Goal: Information Seeking & Learning: Learn about a topic

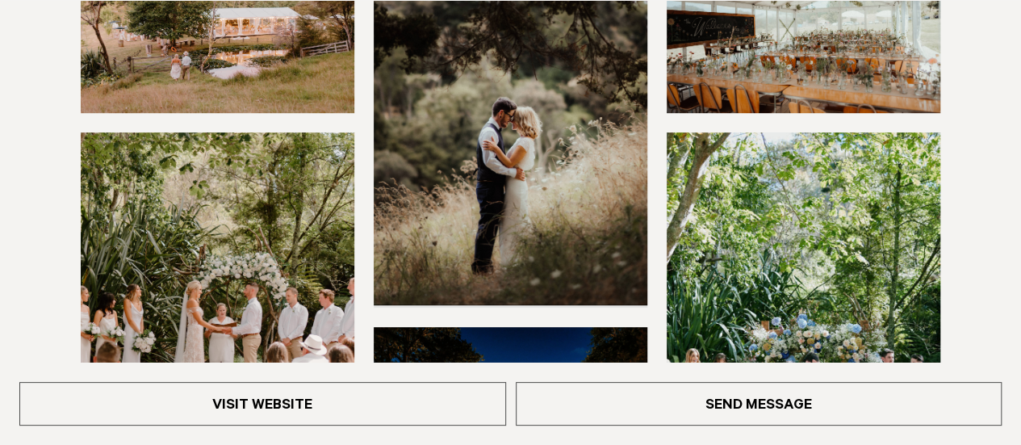
scroll to position [403, 0]
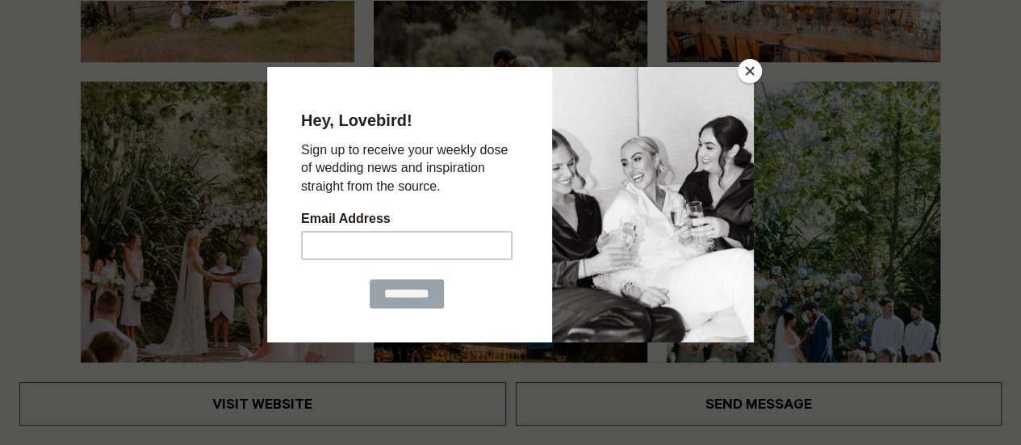
click at [749, 69] on button "Close" at bounding box center [750, 71] width 24 height 24
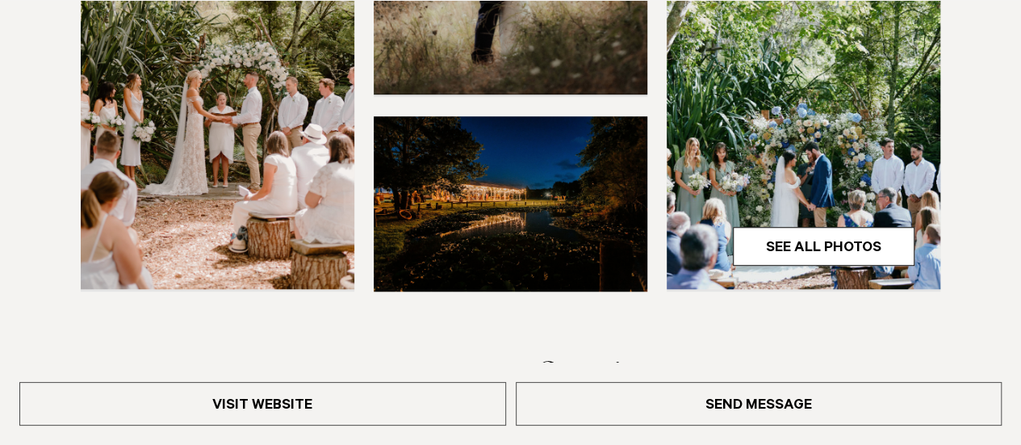
scroll to position [565, 0]
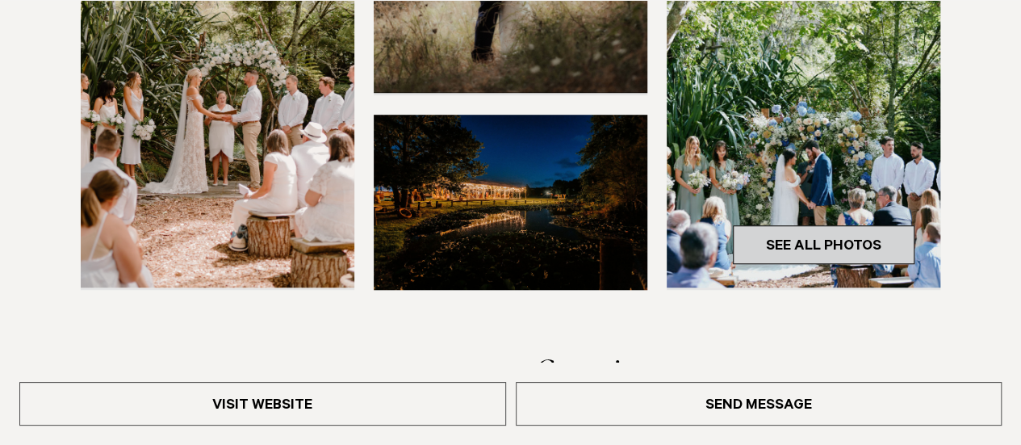
click at [823, 244] on link "See All Photos" at bounding box center [824, 244] width 182 height 39
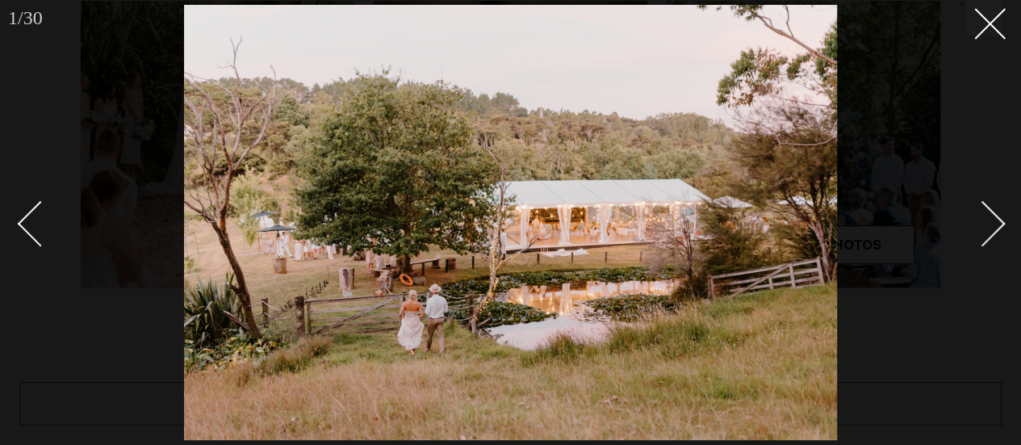
click at [1003, 221] on div at bounding box center [510, 222] width 1021 height 445
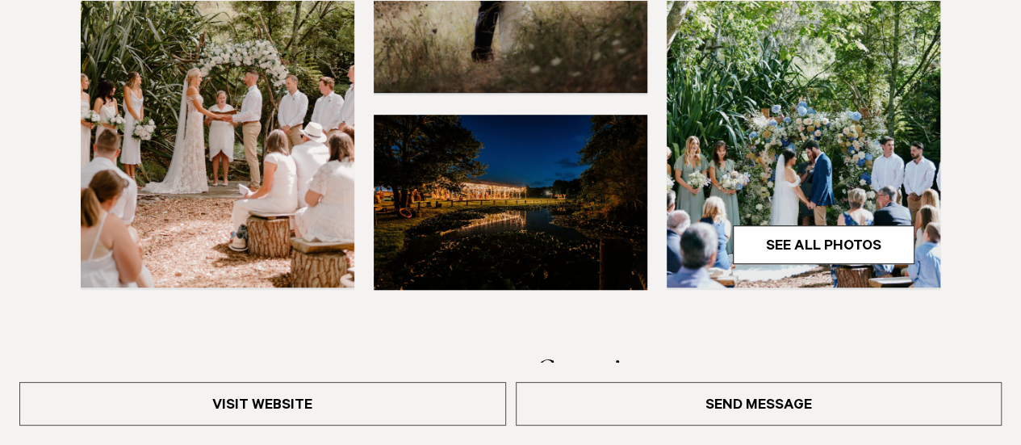
click at [1003, 221] on div at bounding box center [510, 8] width 995 height 564
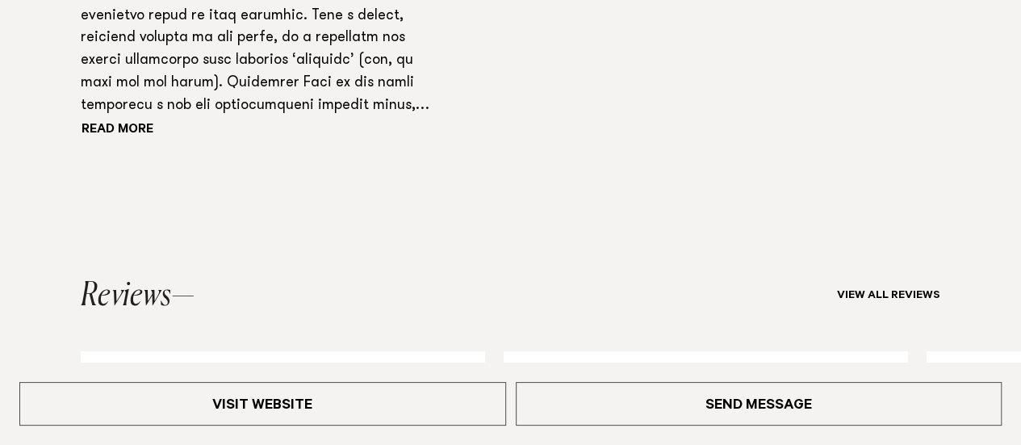
scroll to position [1452, 0]
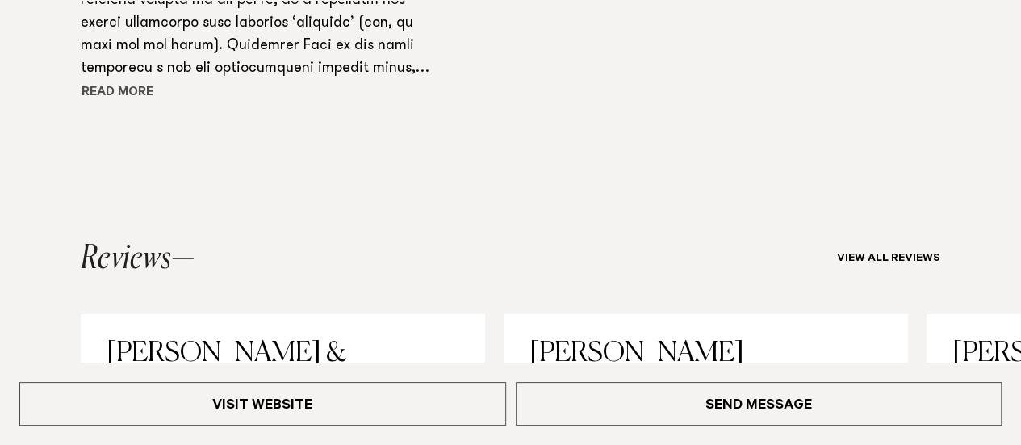
click at [132, 105] on button "Read more" at bounding box center [153, 93] width 145 height 24
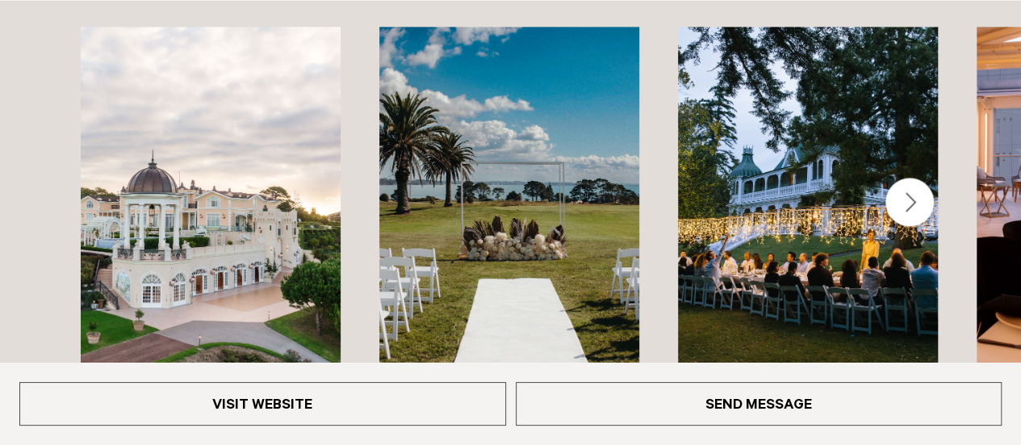
scroll to position [4304, 0]
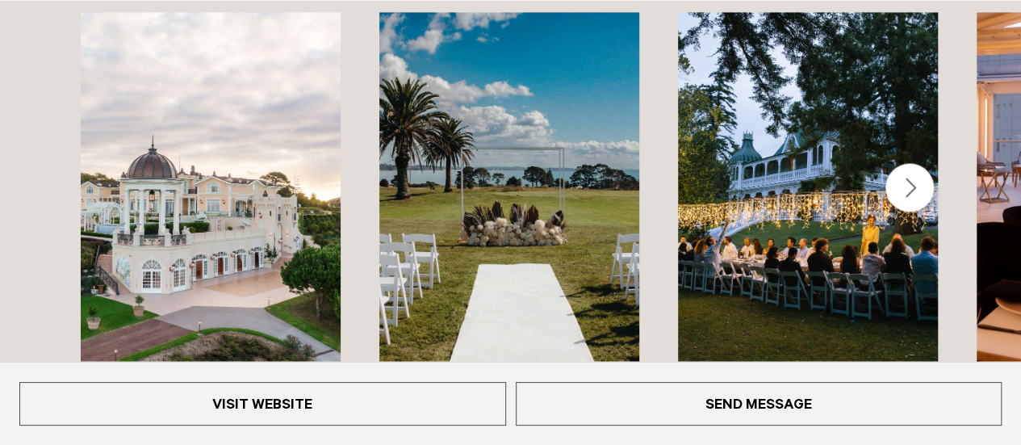
click at [909, 163] on div "Next slide" at bounding box center [909, 187] width 48 height 48
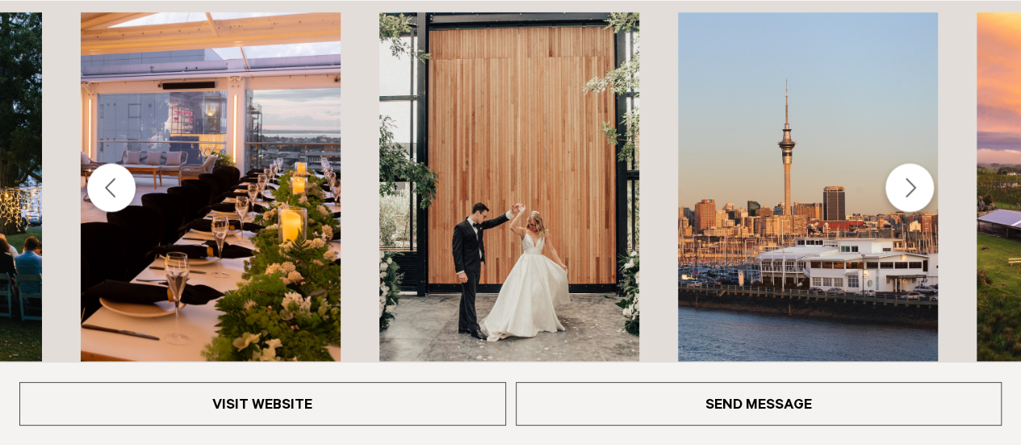
click at [110, 163] on div "Previous slide" at bounding box center [111, 187] width 48 height 48
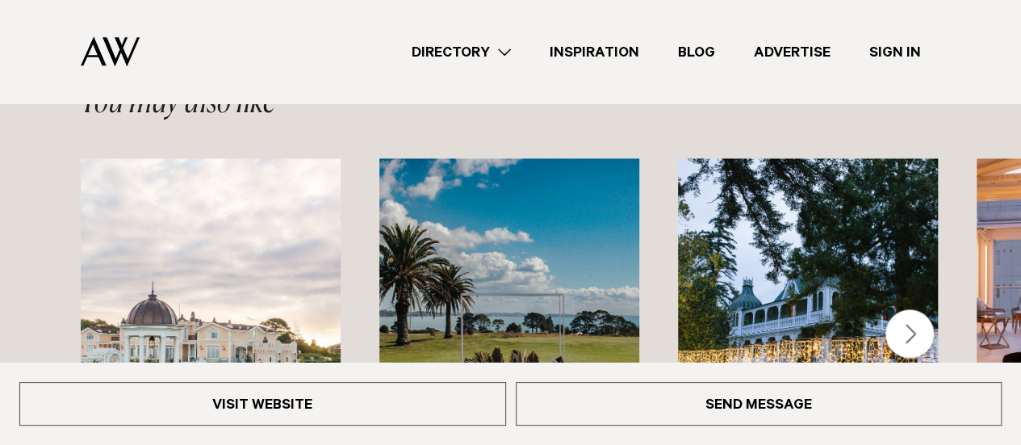
scroll to position [4143, 0]
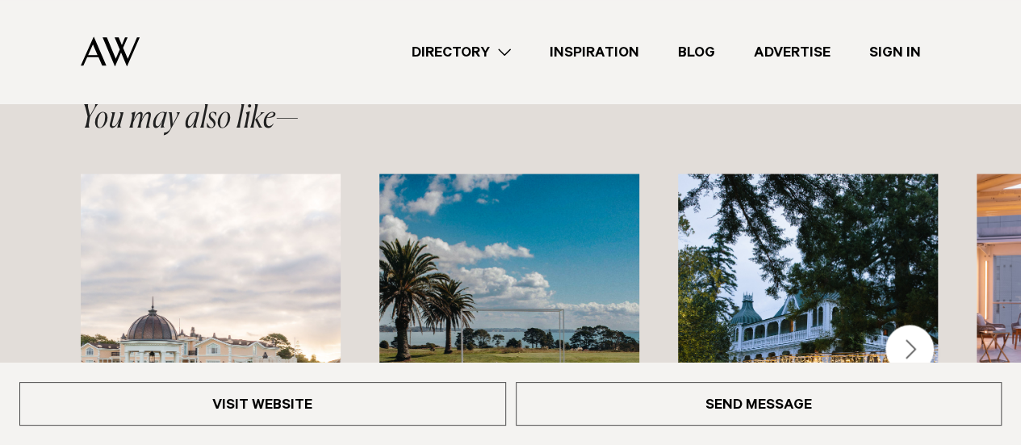
click at [792, 227] on img "3 / 44" at bounding box center [808, 347] width 260 height 349
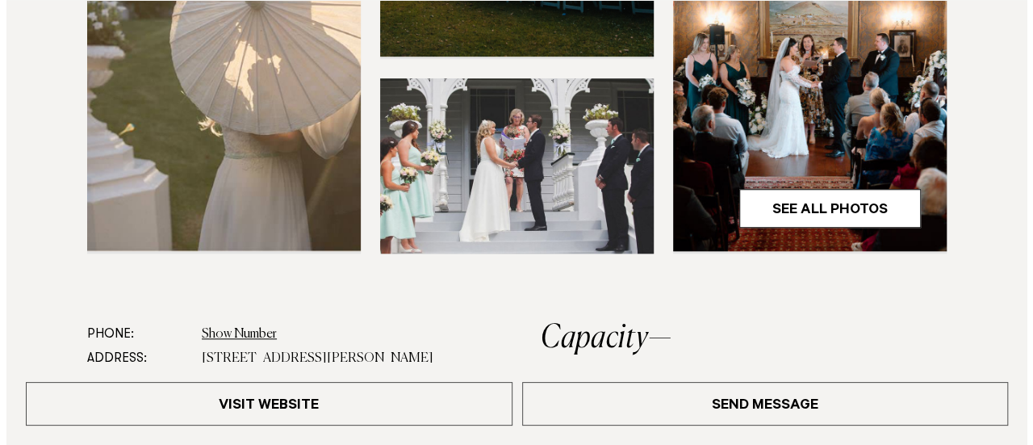
scroll to position [565, 0]
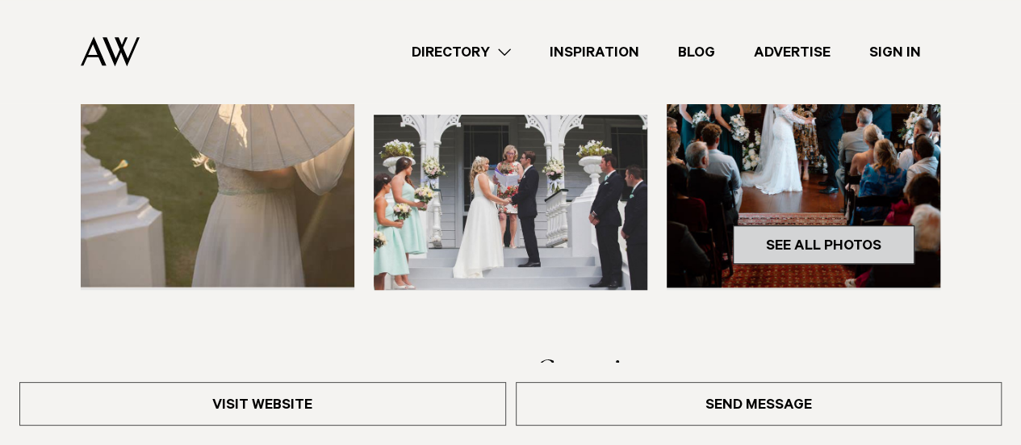
click at [810, 240] on link "See All Photos" at bounding box center [824, 244] width 182 height 39
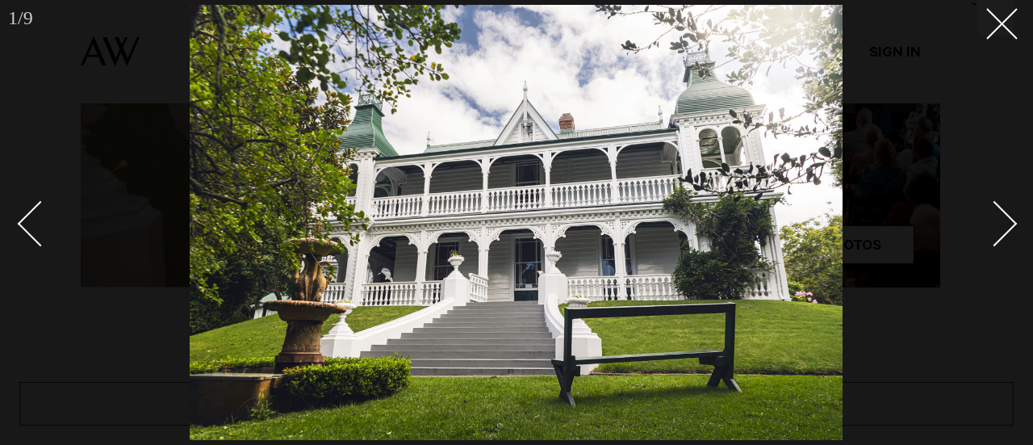
click at [1012, 225] on div "Next slide" at bounding box center [995, 223] width 46 height 46
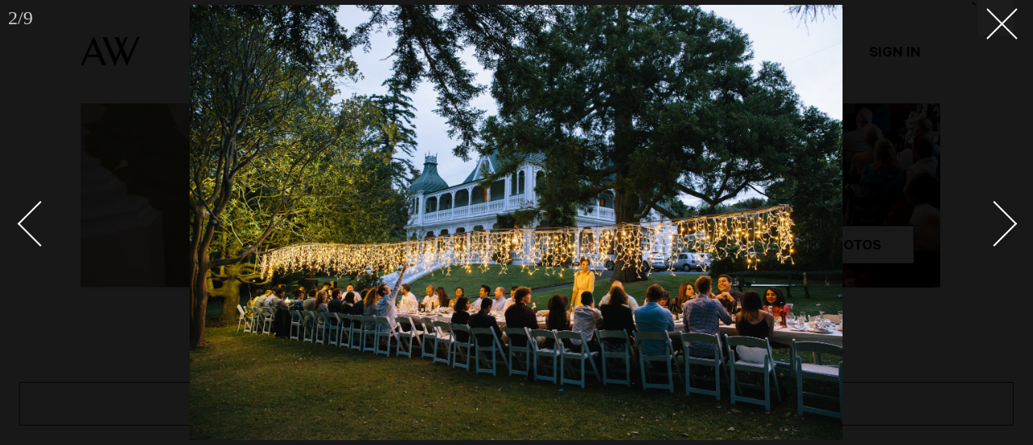
click at [1015, 223] on div "Next slide" at bounding box center [995, 223] width 46 height 46
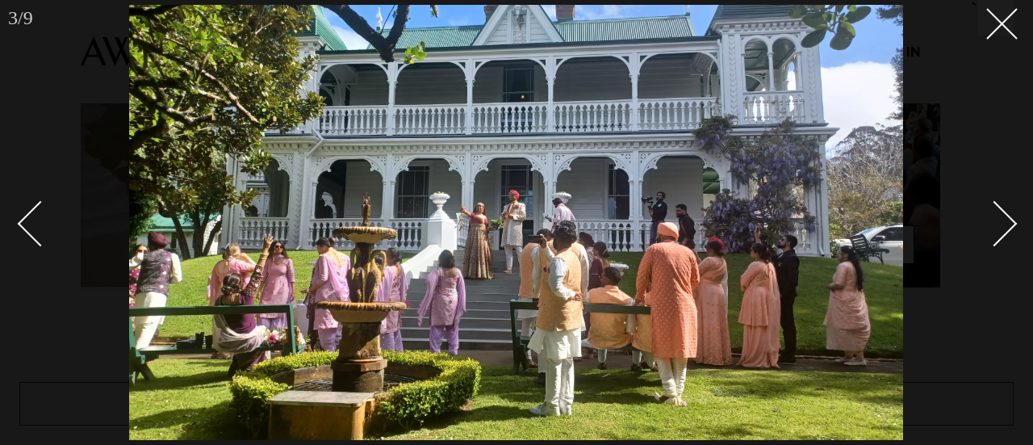
click at [1010, 224] on div "Next slide" at bounding box center [995, 223] width 46 height 46
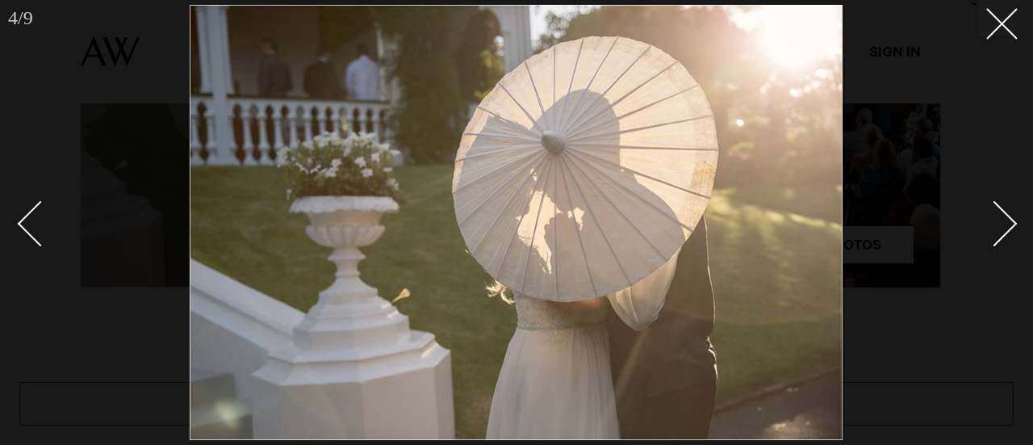
click at [1009, 224] on div "Next slide" at bounding box center [995, 223] width 46 height 46
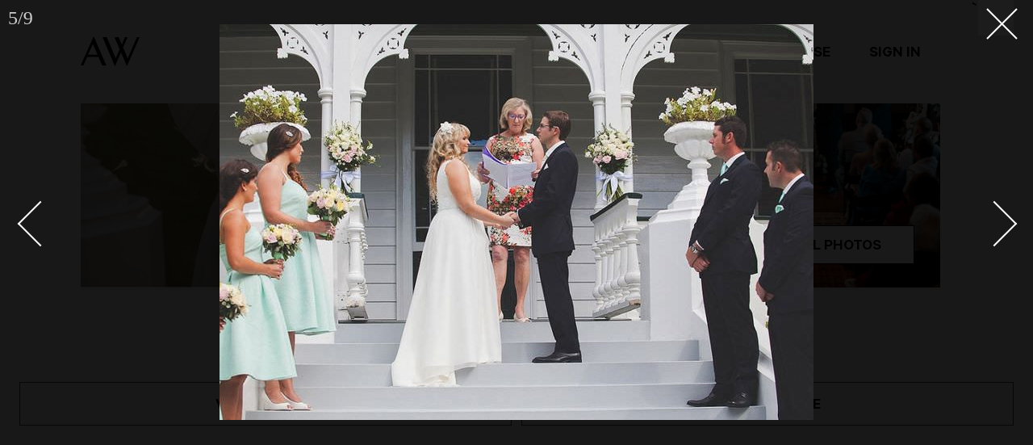
click at [1009, 224] on div "Next slide" at bounding box center [995, 223] width 46 height 46
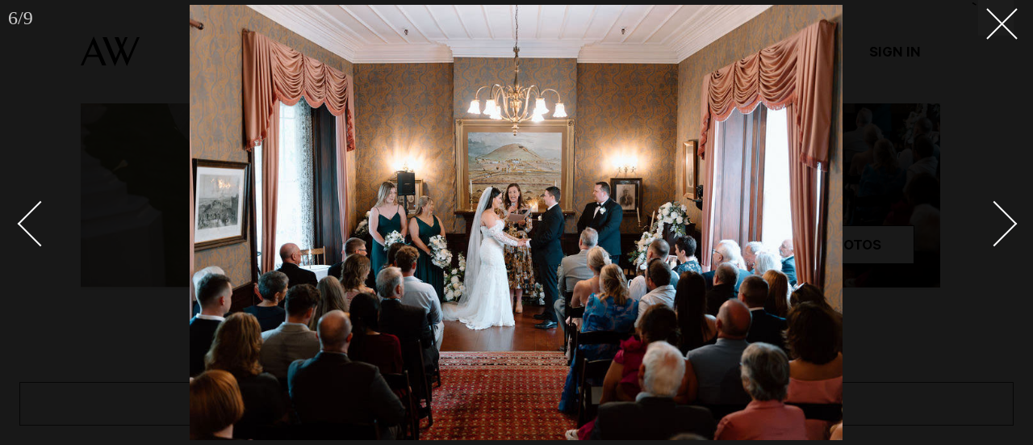
click at [1009, 227] on div "Next slide" at bounding box center [995, 223] width 46 height 46
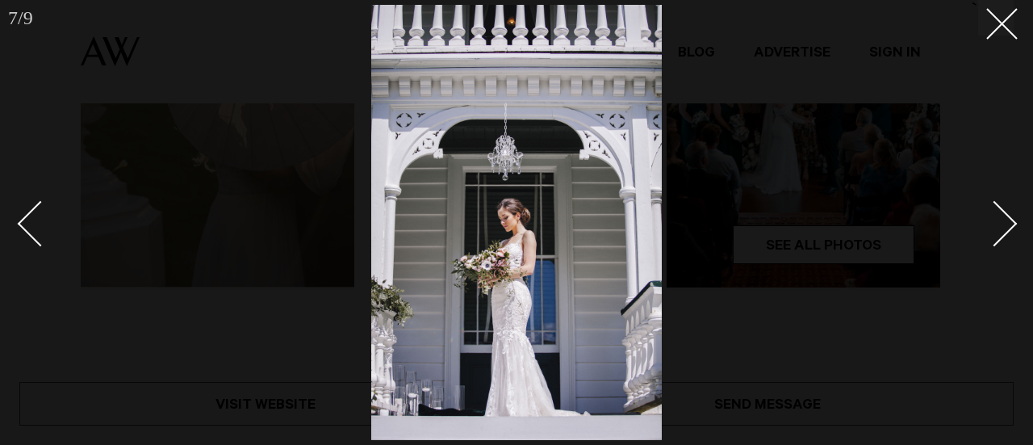
click at [1008, 228] on div "Next slide" at bounding box center [995, 223] width 46 height 46
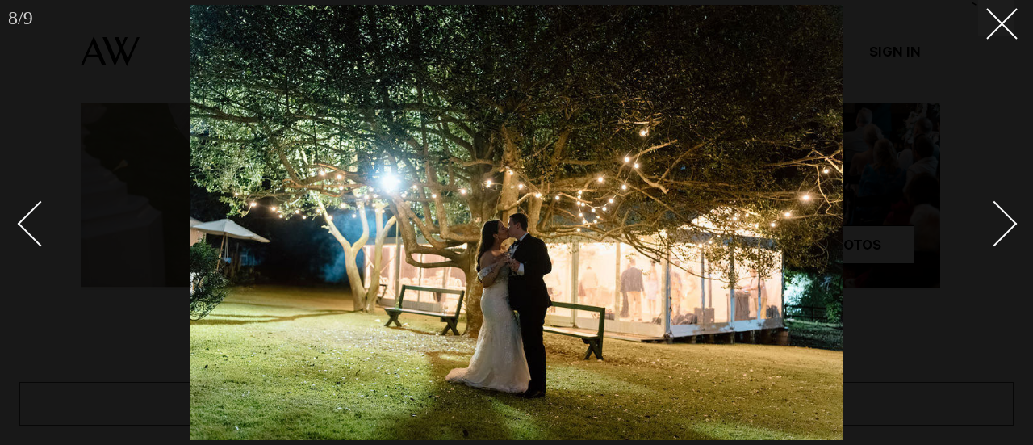
click at [1010, 232] on link at bounding box center [985, 222] width 56 height 81
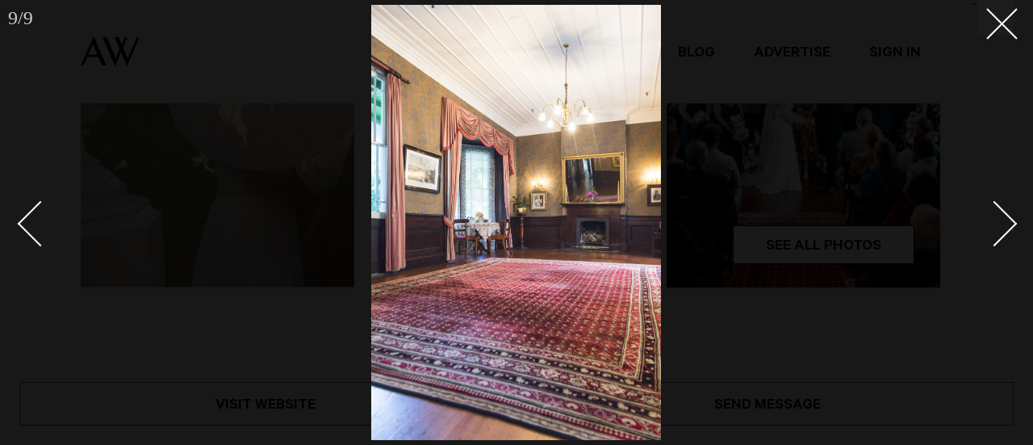
click at [1011, 232] on link at bounding box center [985, 222] width 56 height 81
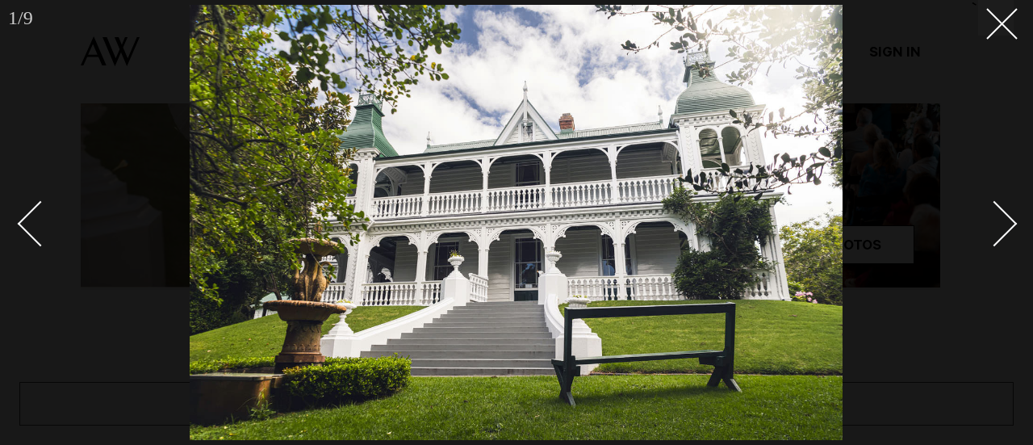
click at [1005, 230] on div "Next slide" at bounding box center [995, 223] width 46 height 46
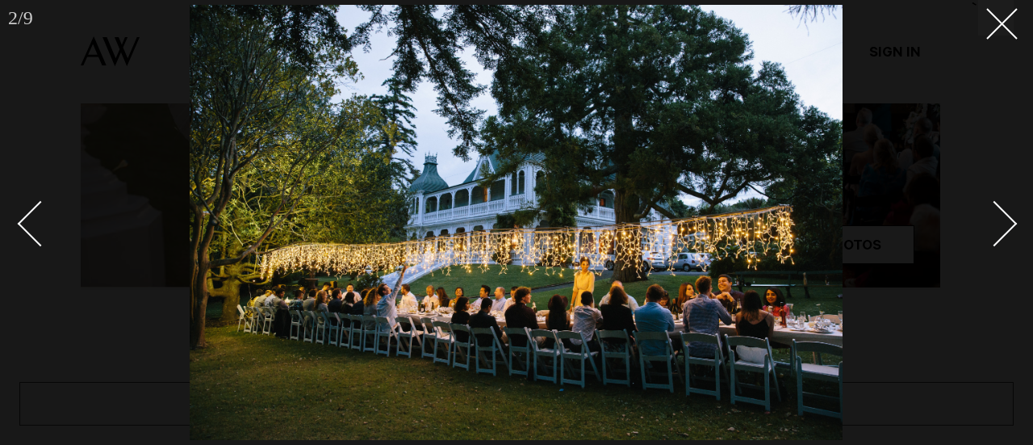
click at [1005, 230] on div "Next slide" at bounding box center [995, 223] width 46 height 46
